Goal: Transaction & Acquisition: Purchase product/service

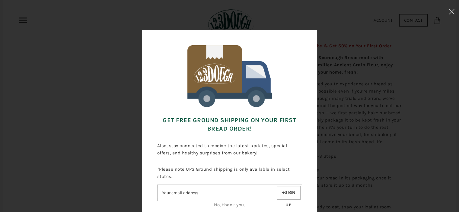
drag, startPoint x: 453, startPoint y: 11, endPoint x: 419, endPoint y: 36, distance: 43.0
click at [451, 12] on icon at bounding box center [452, 11] width 6 height 5
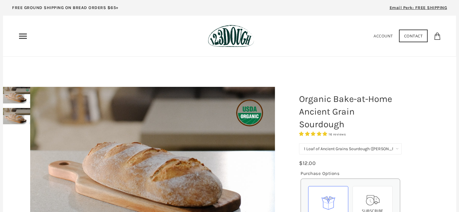
click at [22, 37] on icon "Primary" at bounding box center [23, 36] width 10 height 10
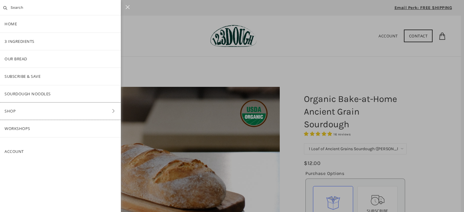
click at [11, 110] on link "Shop" at bounding box center [60, 111] width 121 height 17
click at [14, 58] on link "ALL" at bounding box center [60, 58] width 121 height 17
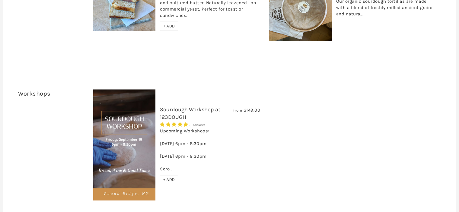
scroll to position [1298, 0]
